Goal: Task Accomplishment & Management: Manage account settings

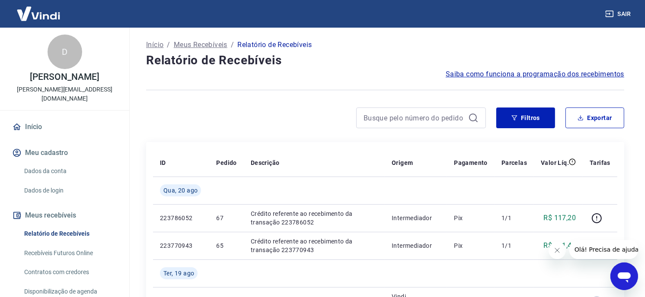
click at [260, 118] on div at bounding box center [316, 118] width 340 height 21
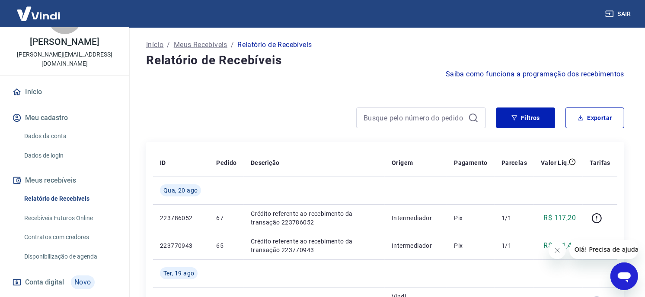
scroll to position [82, 0]
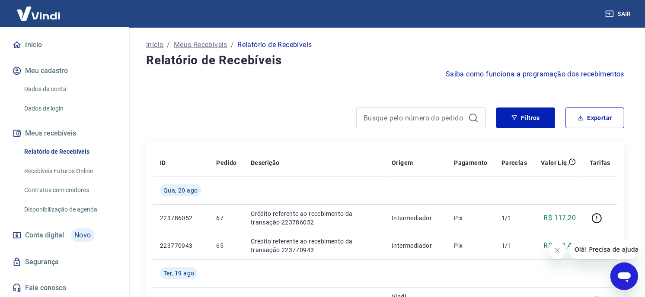
click at [79, 171] on link "Recebíveis Futuros Online" at bounding box center [70, 172] width 98 height 18
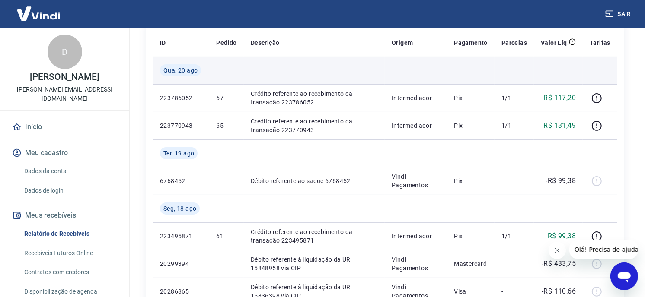
scroll to position [0, 0]
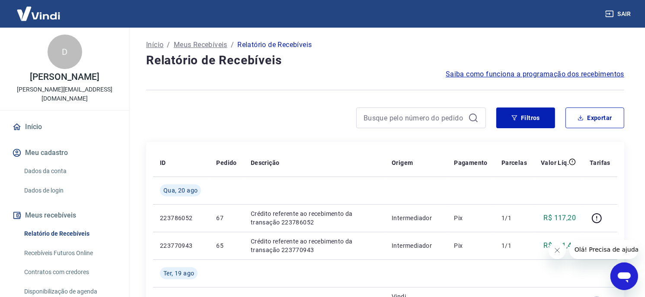
click at [277, 117] on div at bounding box center [316, 118] width 340 height 21
click at [35, 121] on link "Início" at bounding box center [64, 127] width 108 height 19
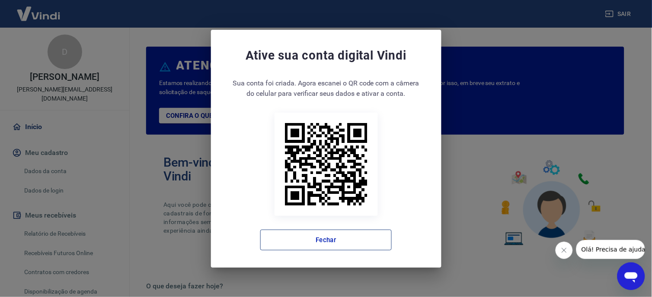
click at [328, 236] on button "Fechar" at bounding box center [325, 240] width 131 height 21
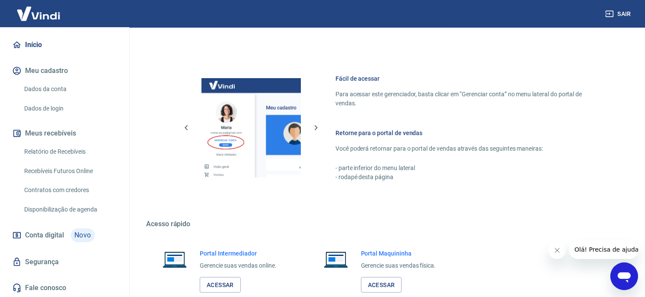
scroll to position [339, 0]
